Goal: Information Seeking & Learning: Understand process/instructions

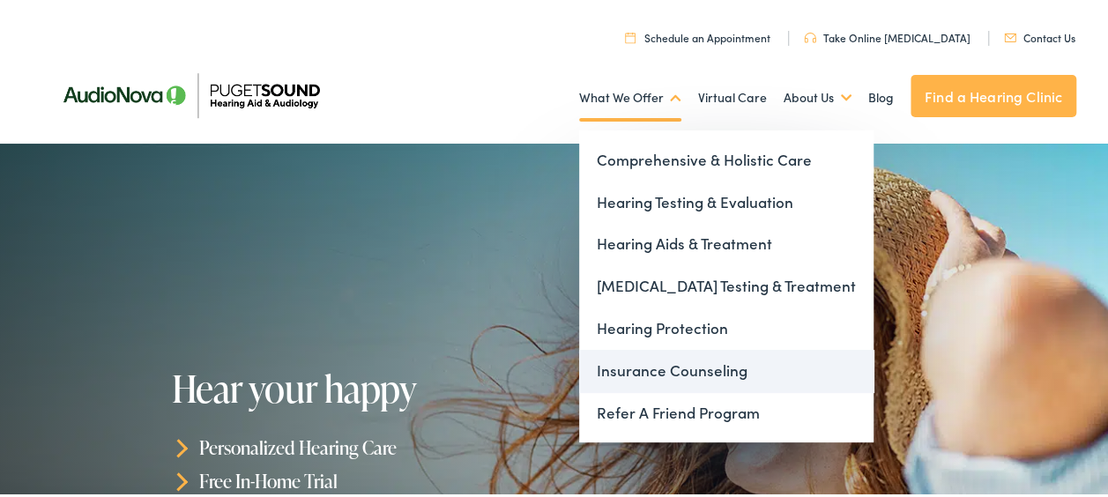
click at [662, 362] on link "Insurance Counseling" at bounding box center [726, 368] width 295 height 42
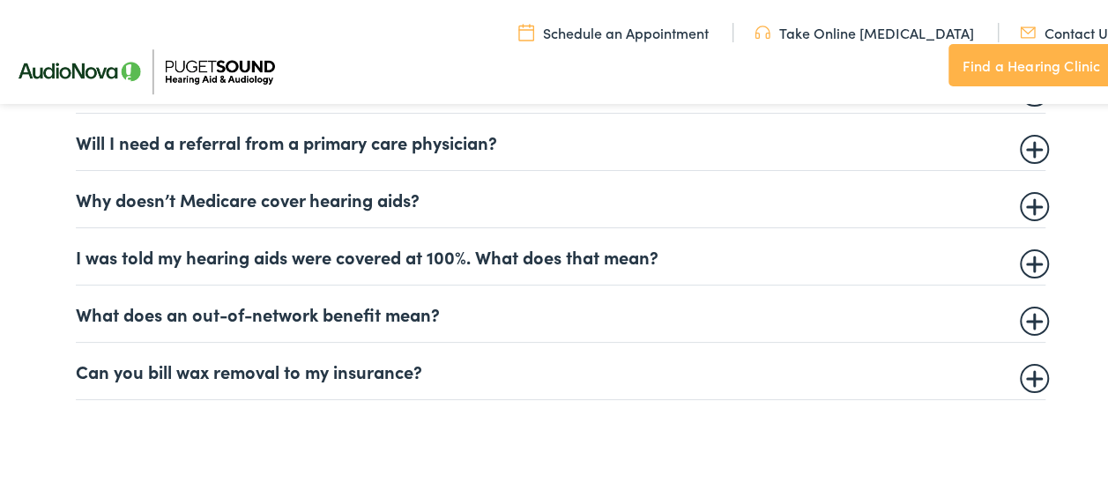
scroll to position [1146, 0]
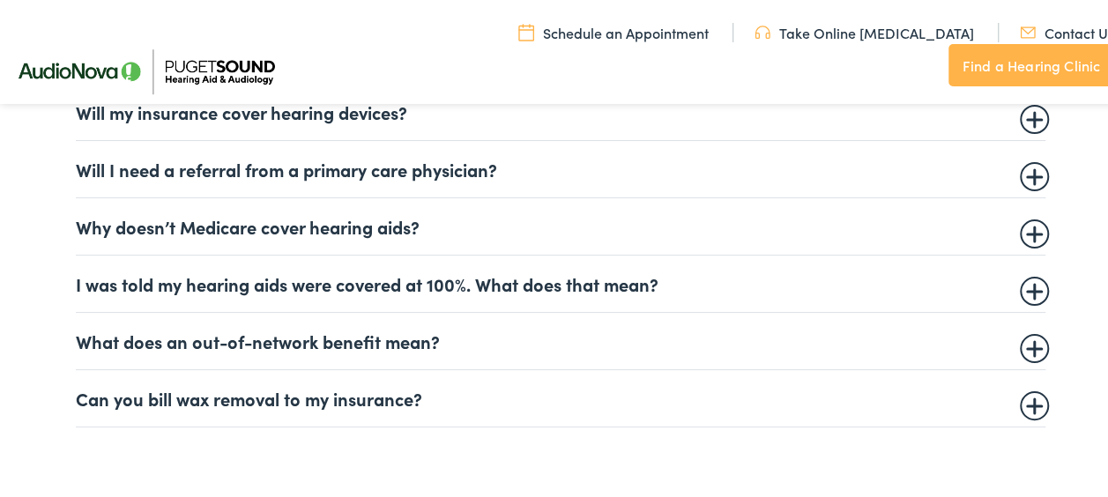
click at [571, 182] on details "Will I need a referral from a primary care physician? This is dependent on your…" at bounding box center [561, 166] width 970 height 57
click at [384, 116] on summary "Will my insurance cover hearing devices?" at bounding box center [561, 109] width 970 height 21
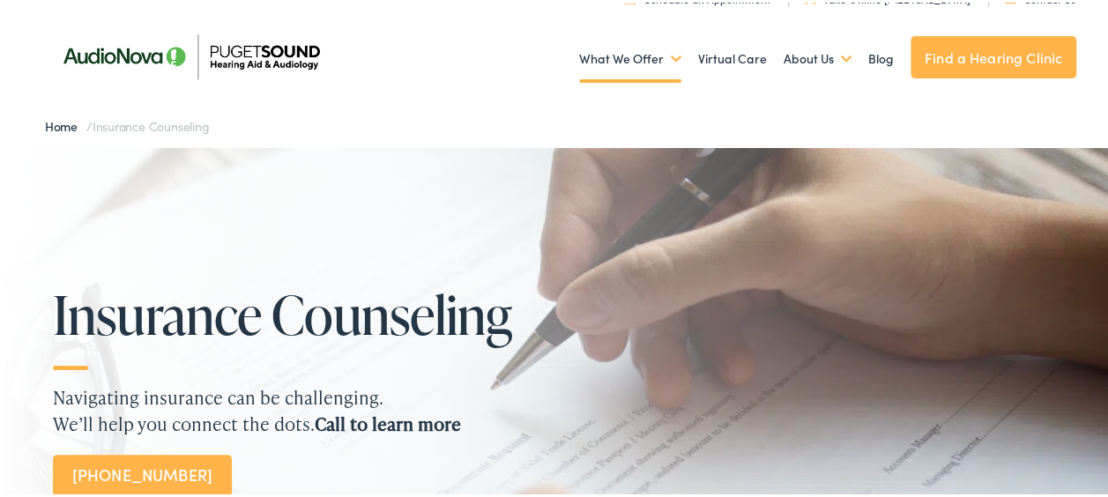
scroll to position [0, 0]
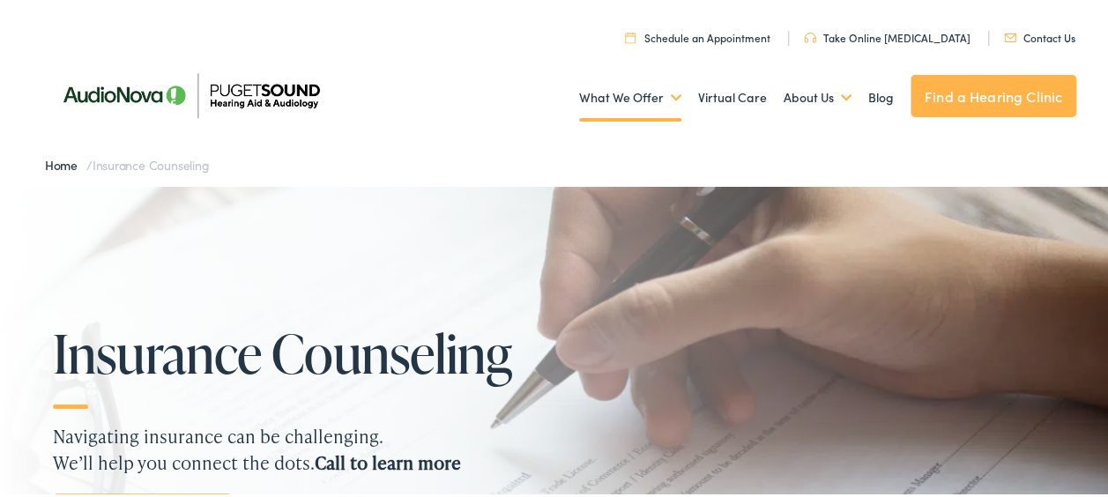
click at [1030, 35] on link "Contact Us" at bounding box center [1039, 34] width 71 height 15
